Goal: Navigation & Orientation: Find specific page/section

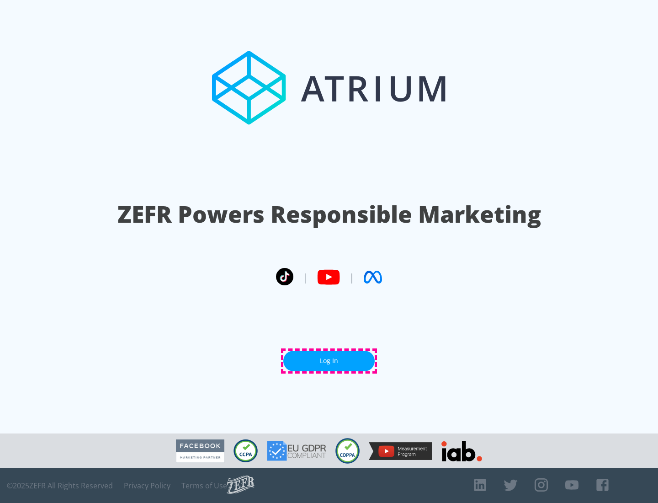
click at [329, 360] on link "Log In" at bounding box center [328, 360] width 91 height 21
